Goal: Information Seeking & Learning: Learn about a topic

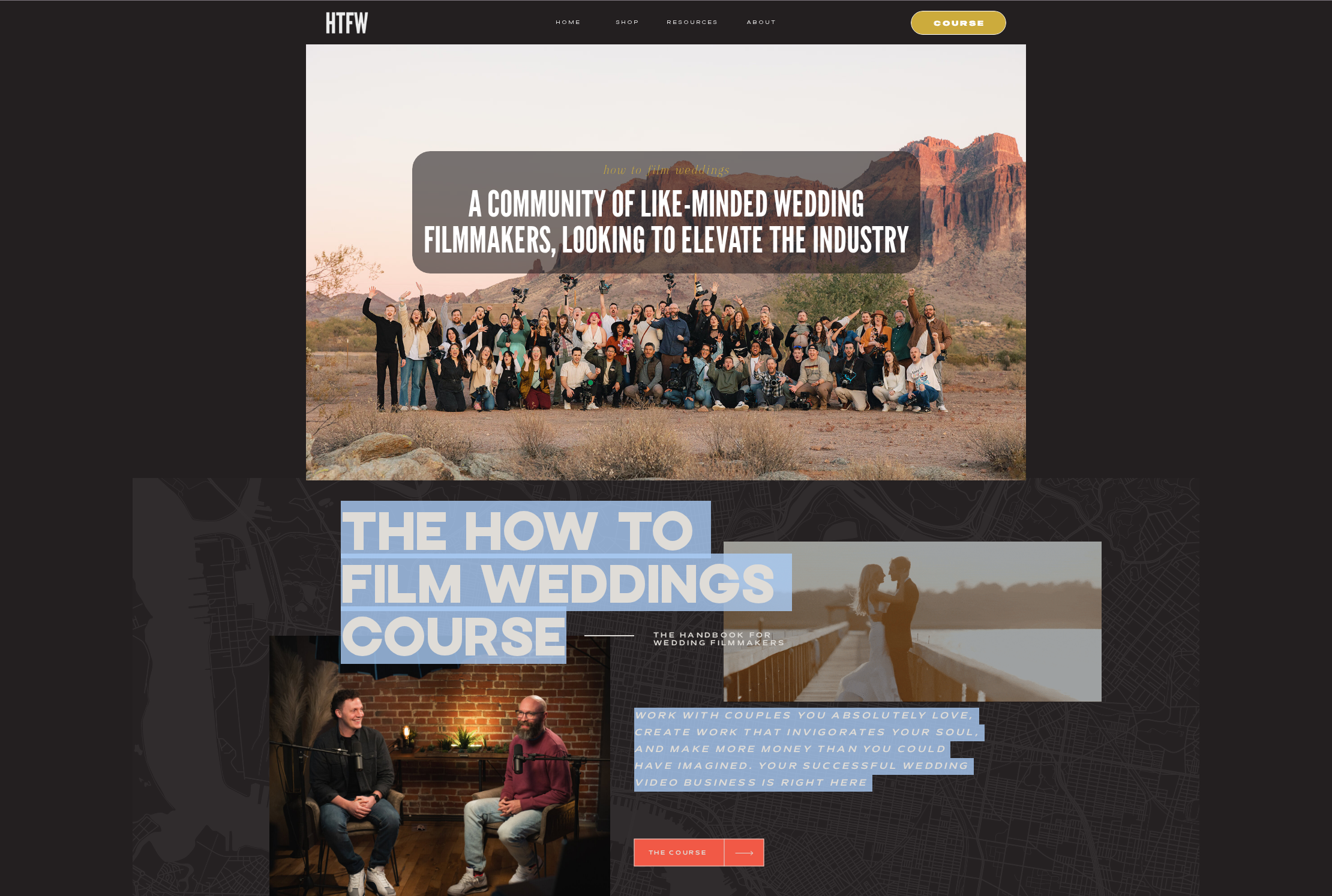
drag, startPoint x: 626, startPoint y: 496, endPoint x: 617, endPoint y: 633, distance: 137.3
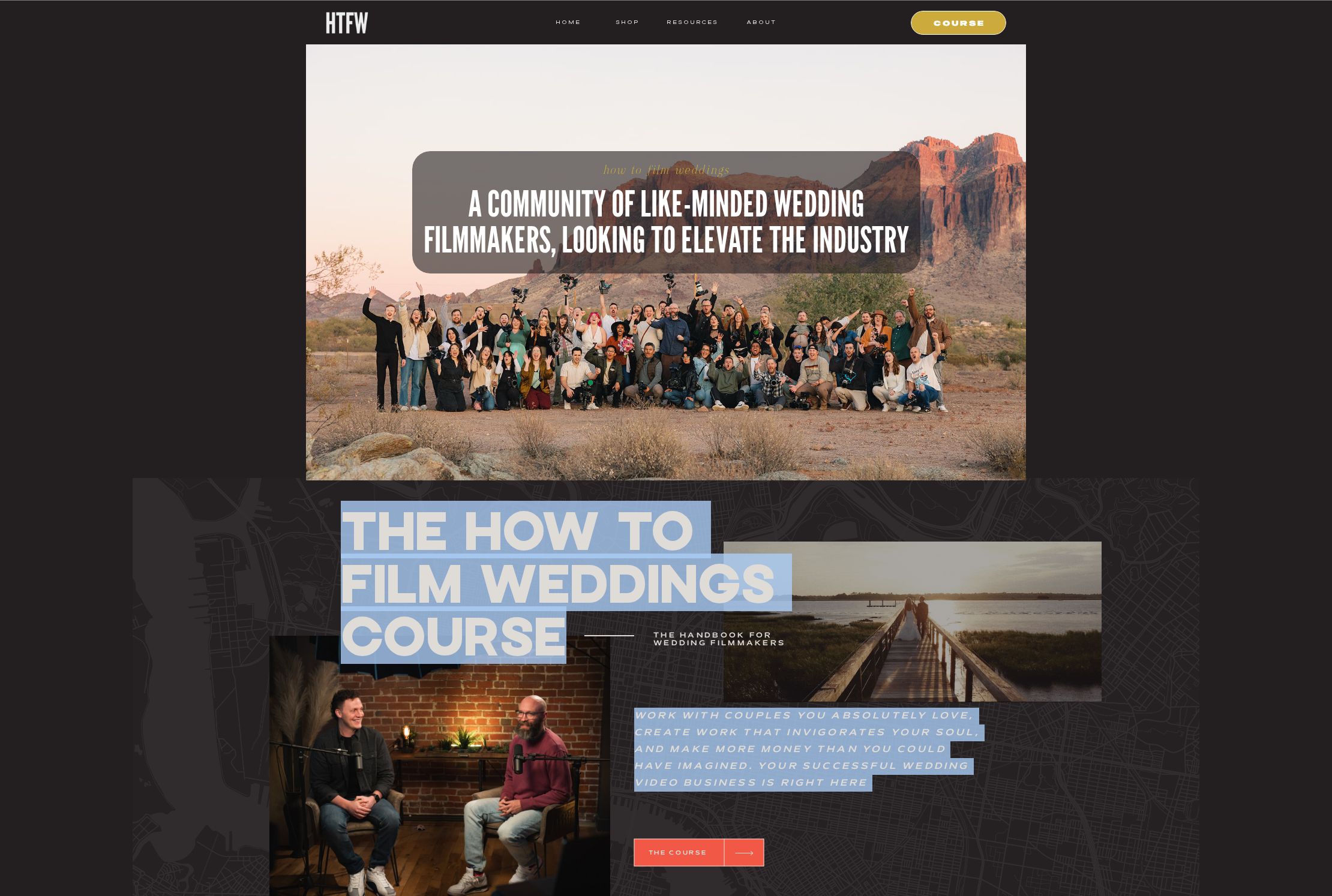
click at [618, 633] on div "Work with couples you absolutely love, create work that invigorates your soul, …" at bounding box center [665, 722] width 720 height 483
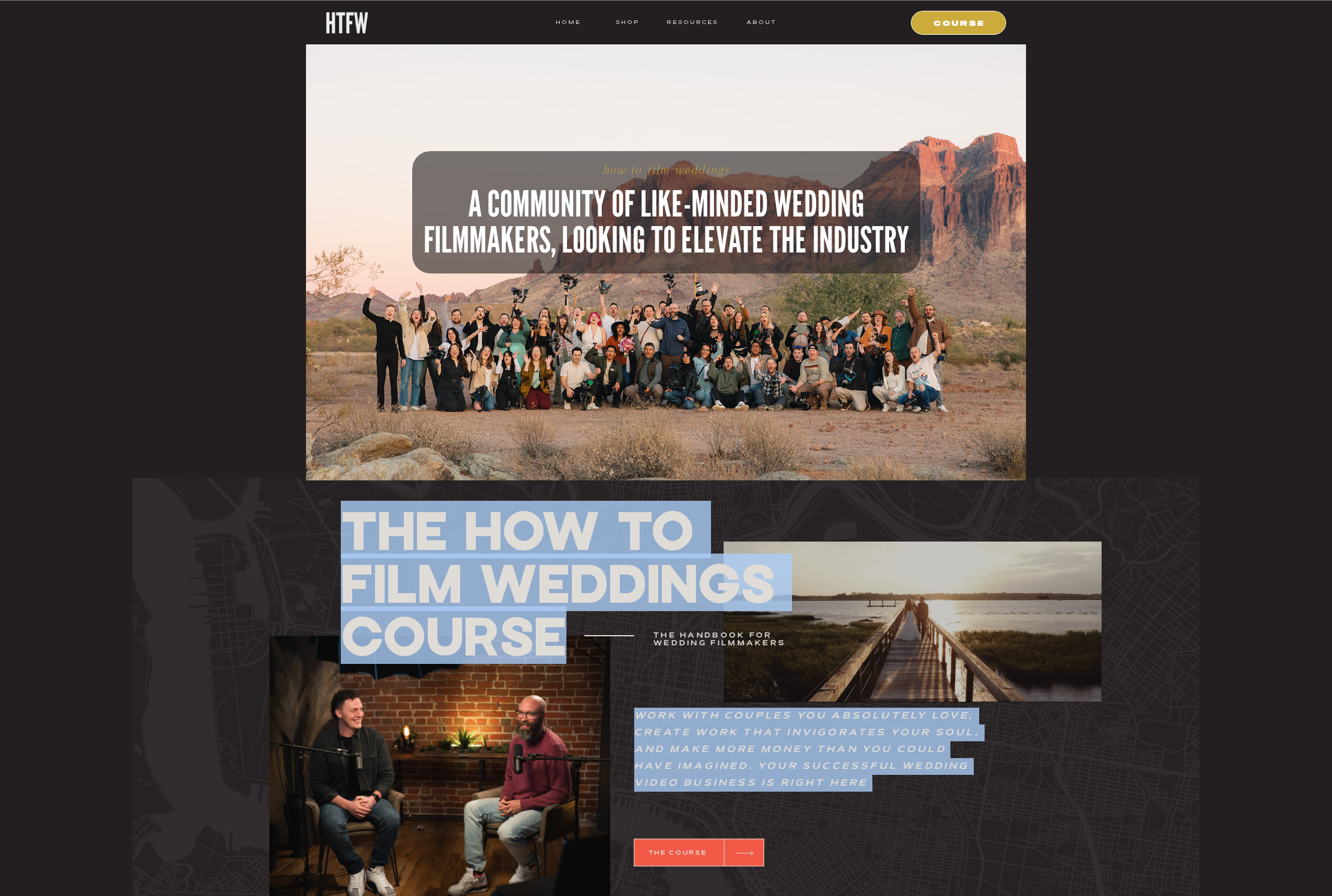
click at [561, 595] on h1 "THE How To Film Weddings Course" at bounding box center [562, 583] width 442 height 159
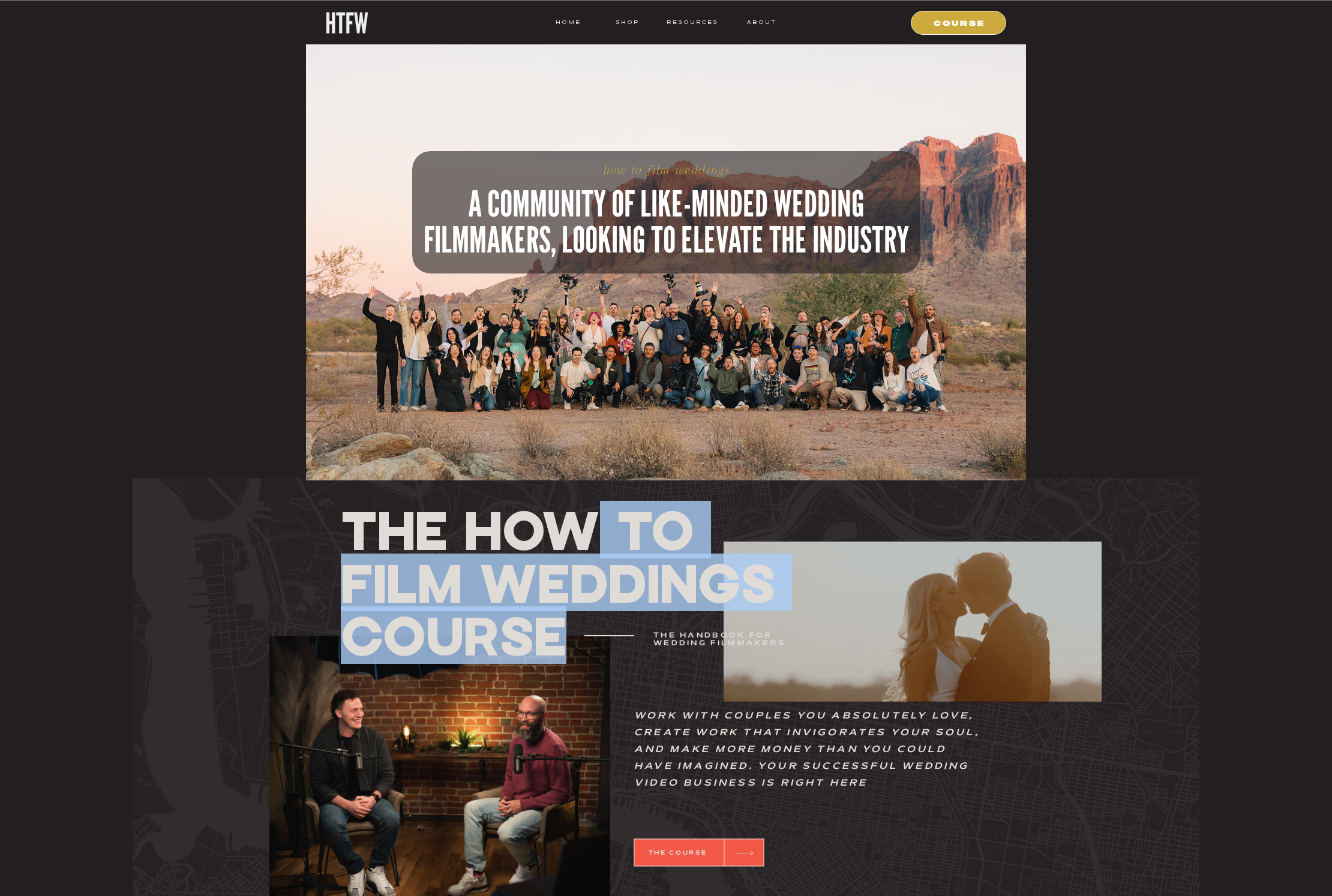
drag, startPoint x: 574, startPoint y: 564, endPoint x: 579, endPoint y: 563, distance: 5.1
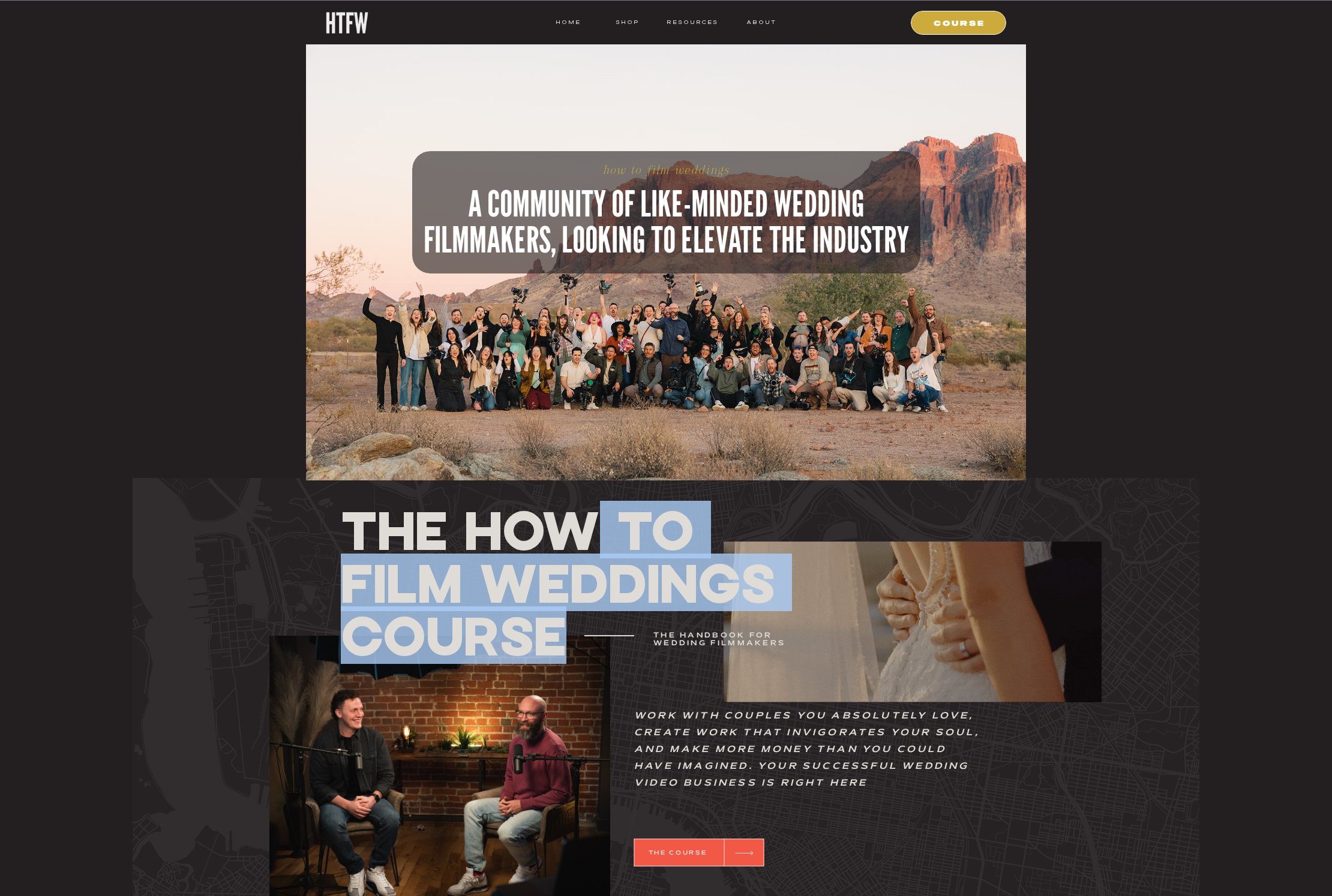
click at [573, 532] on h1 "THE How To Film Weddings Course" at bounding box center [562, 583] width 442 height 159
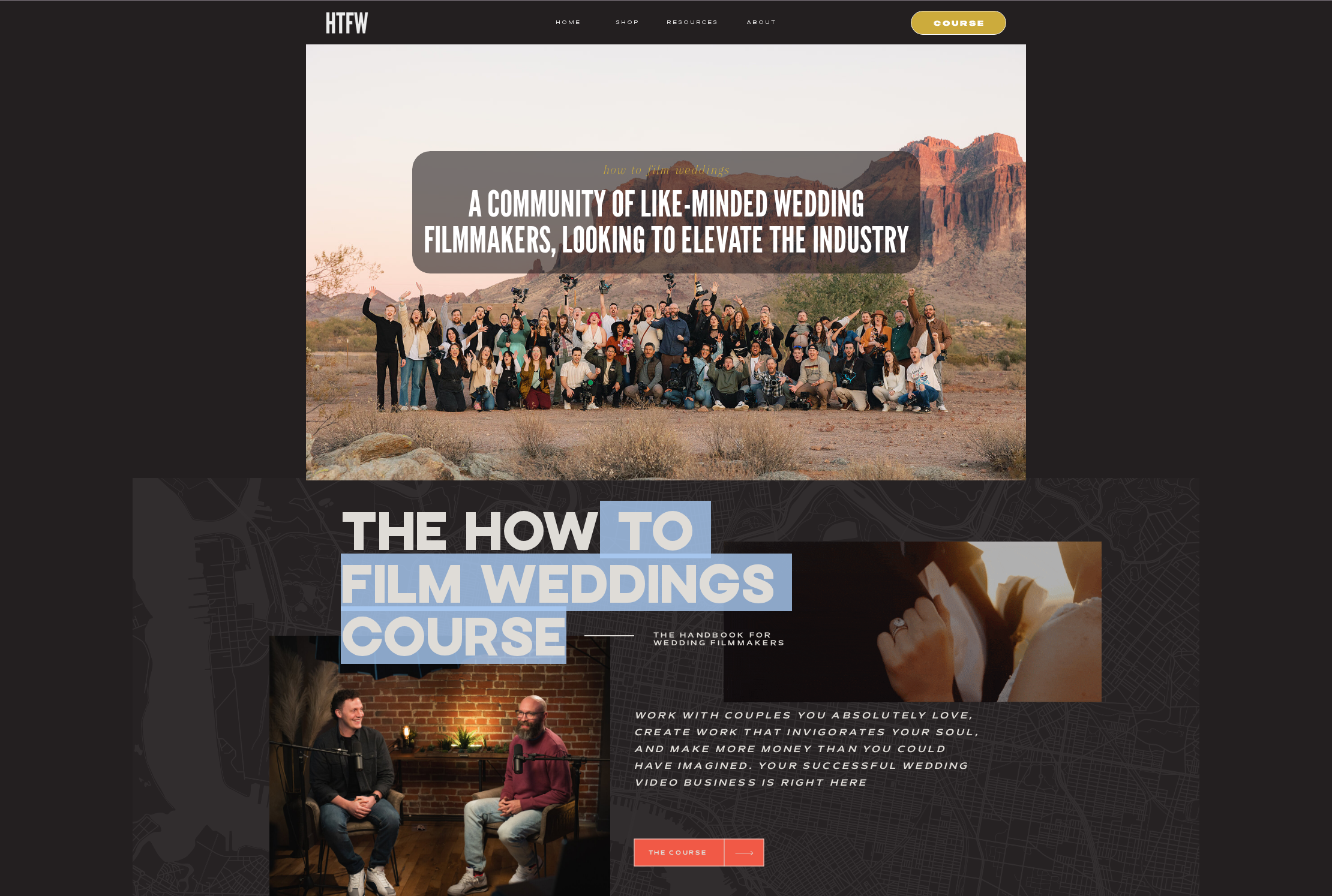
click at [579, 564] on h1 "THE How To Film Weddings Course" at bounding box center [562, 583] width 442 height 159
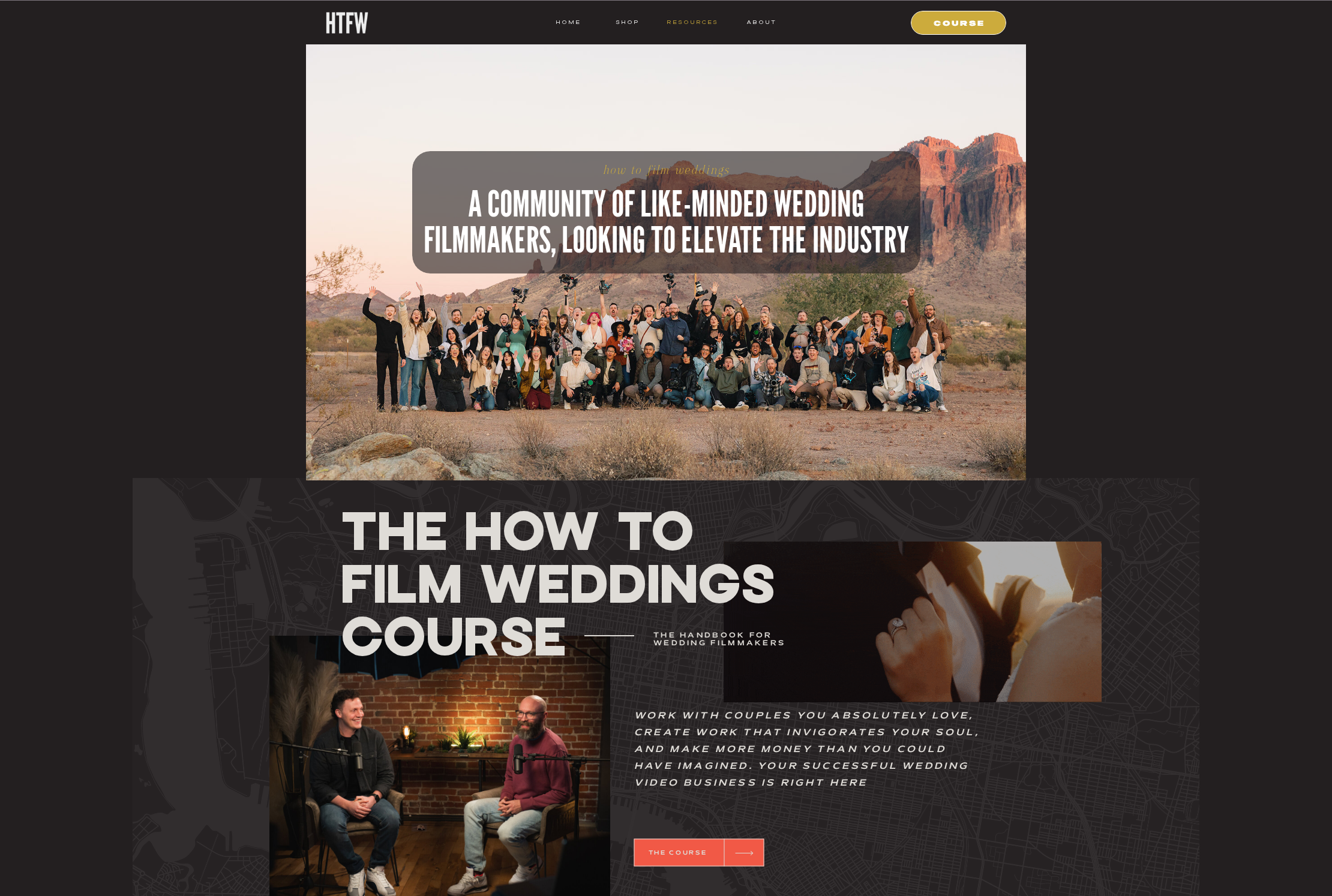
click at [706, 24] on nav "resources" at bounding box center [690, 22] width 56 height 11
